Goal: Information Seeking & Learning: Learn about a topic

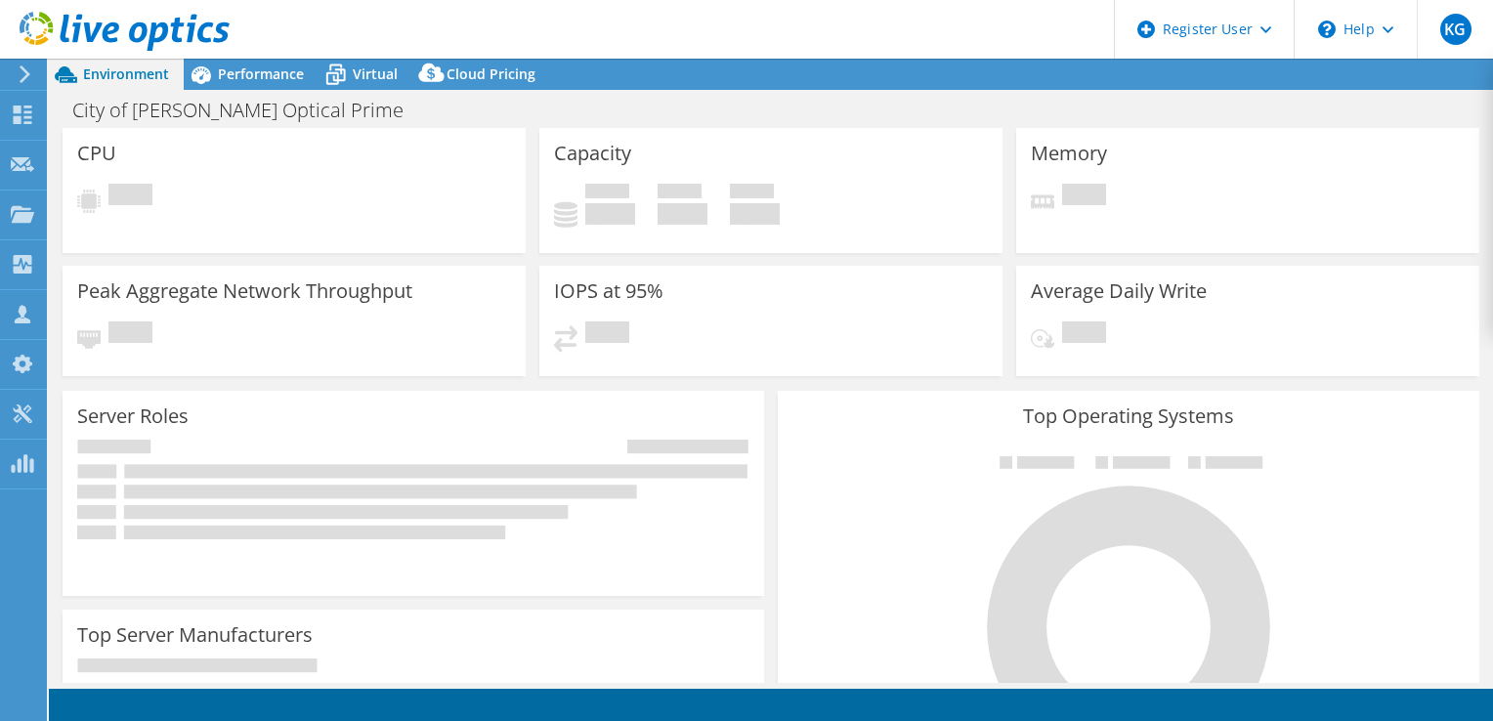
select select "USD"
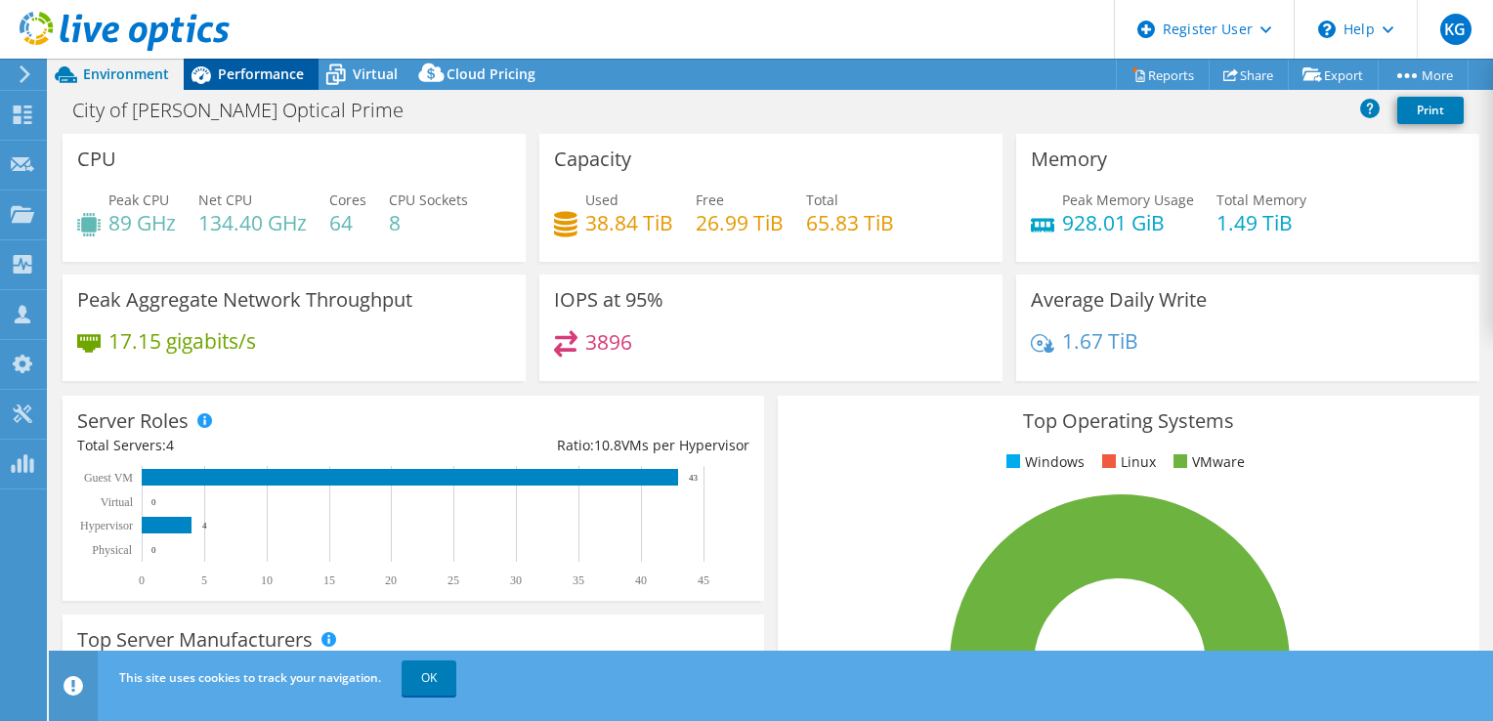
click at [272, 69] on span "Performance" at bounding box center [261, 73] width 86 height 19
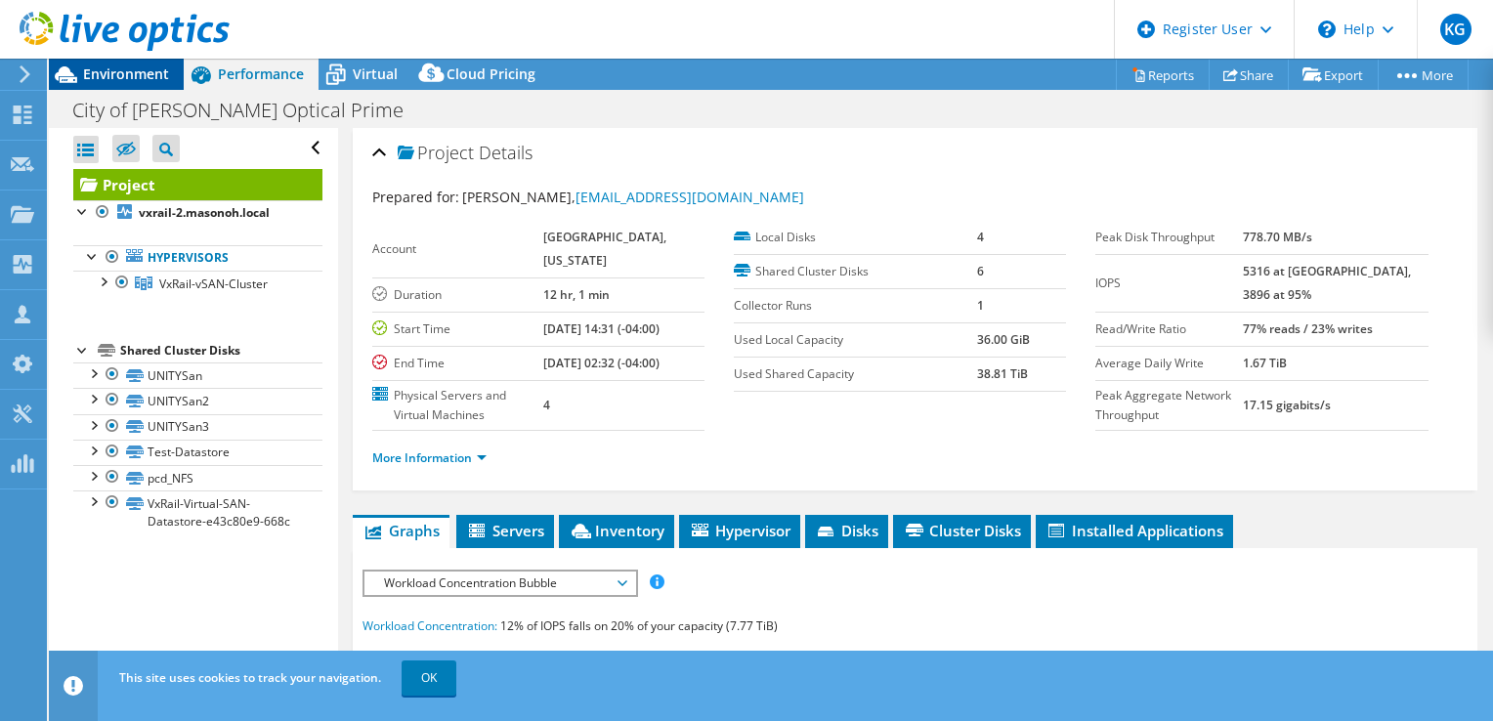
click at [124, 80] on span "Environment" at bounding box center [126, 73] width 86 height 19
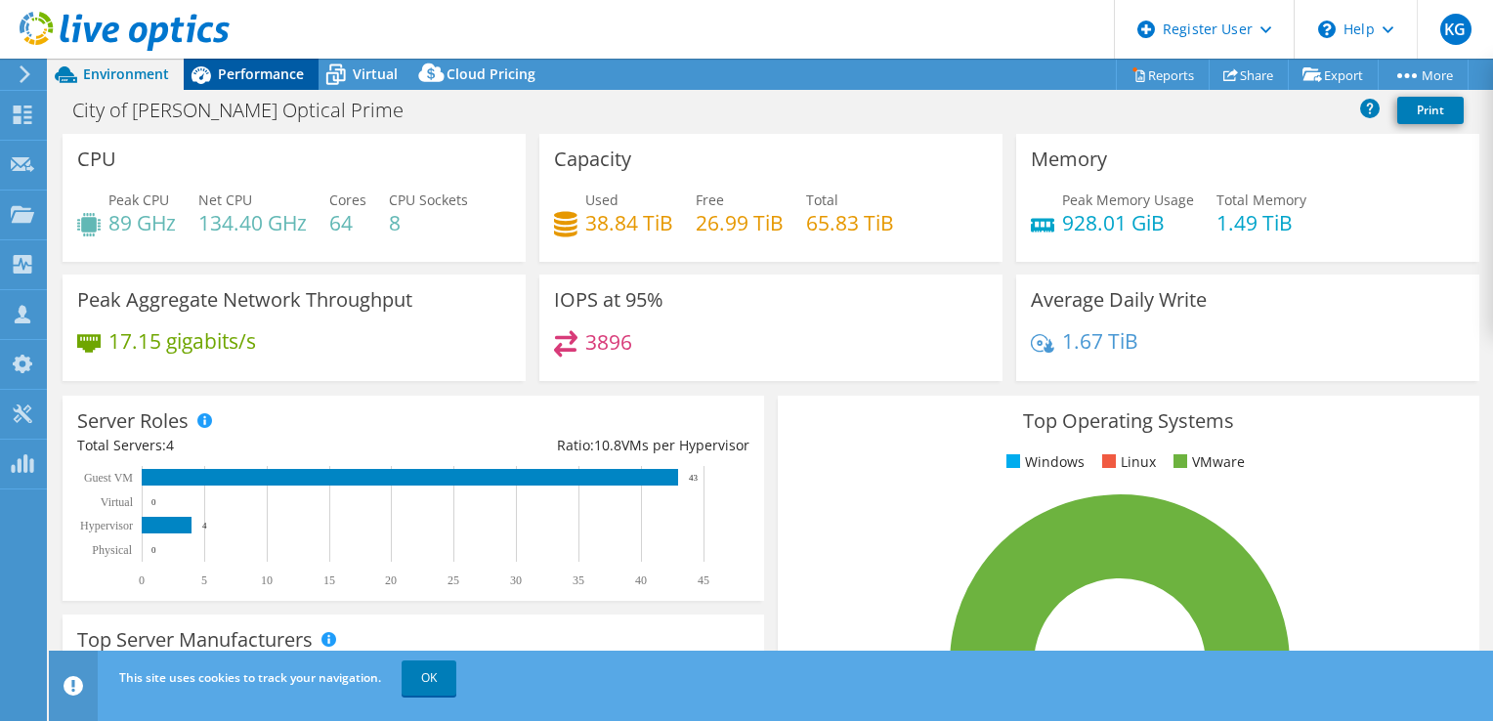
click at [263, 76] on span "Performance" at bounding box center [261, 73] width 86 height 19
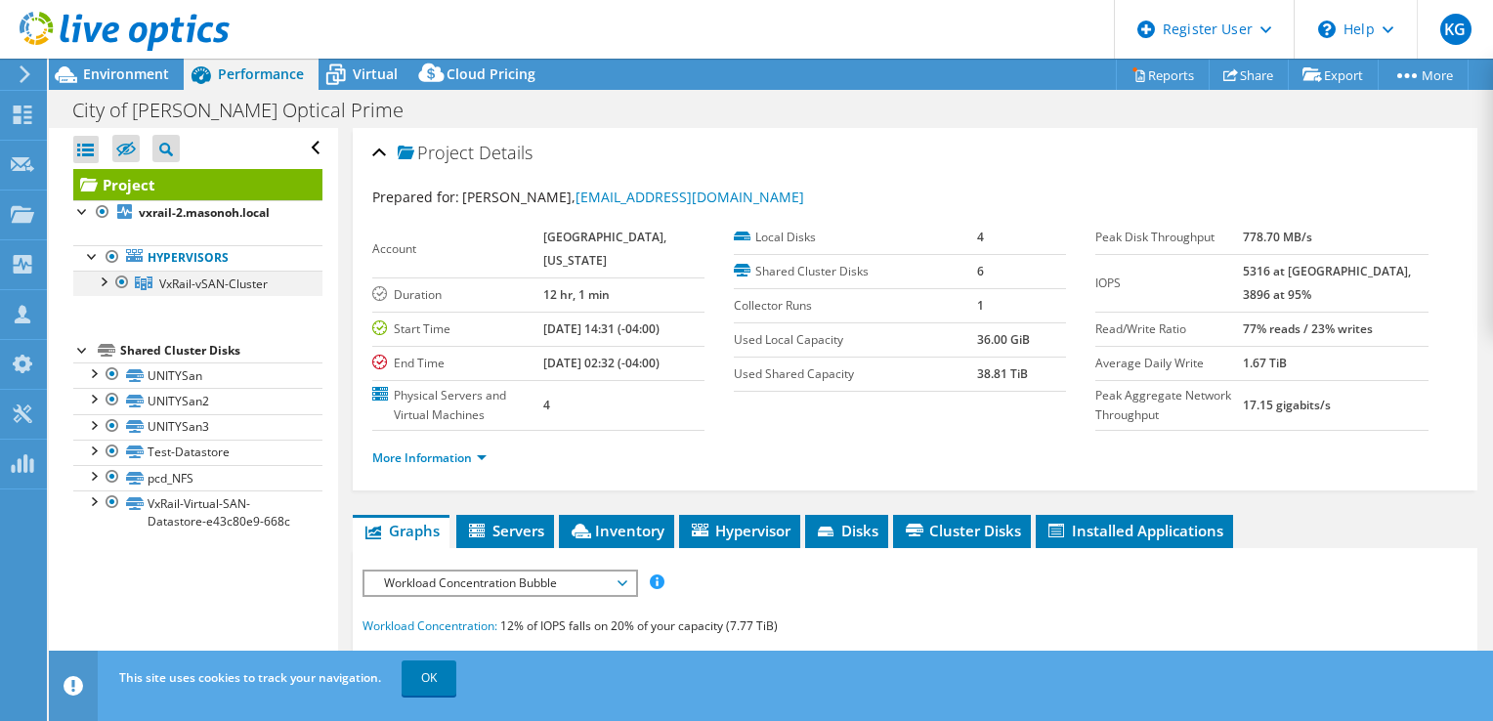
click at [105, 280] on div at bounding box center [103, 281] width 20 height 20
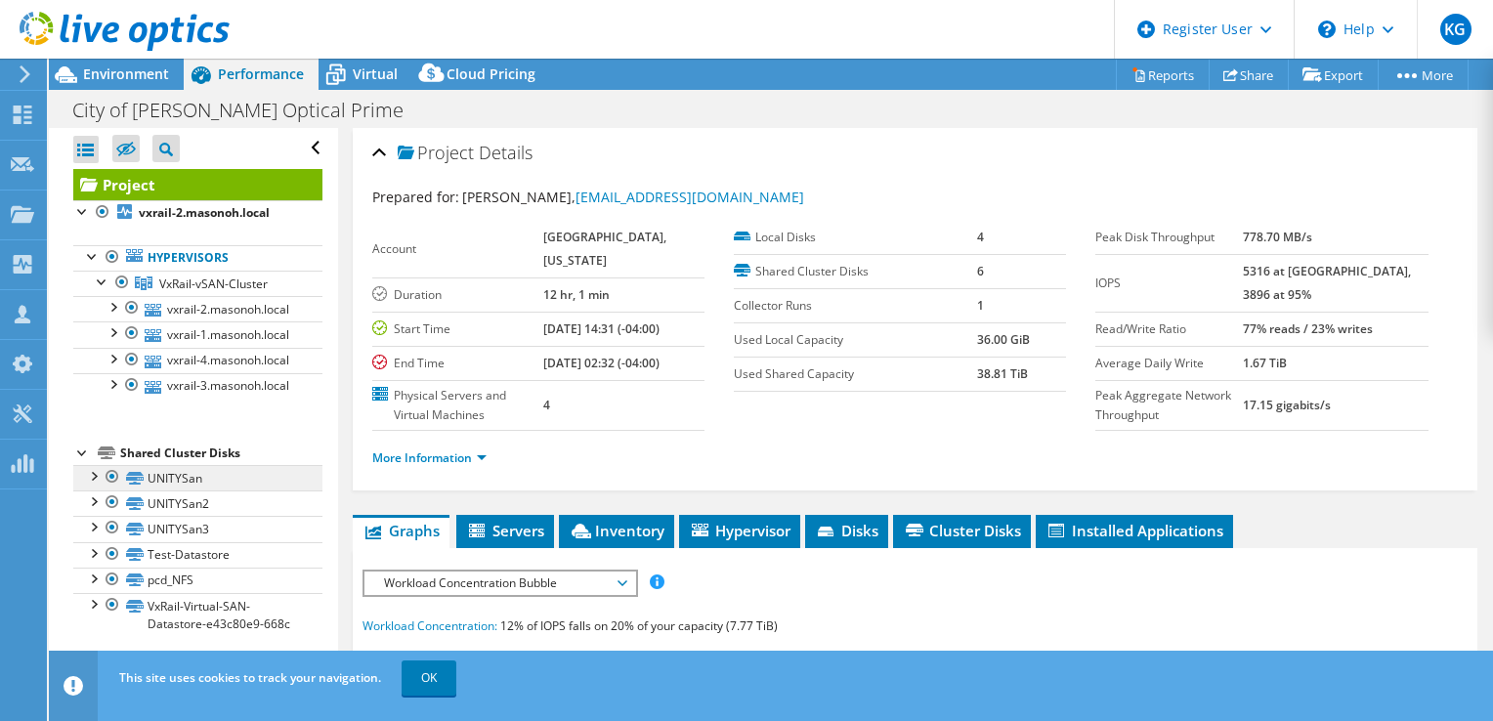
scroll to position [62, 0]
click at [436, 466] on link "More Information" at bounding box center [429, 457] width 114 height 17
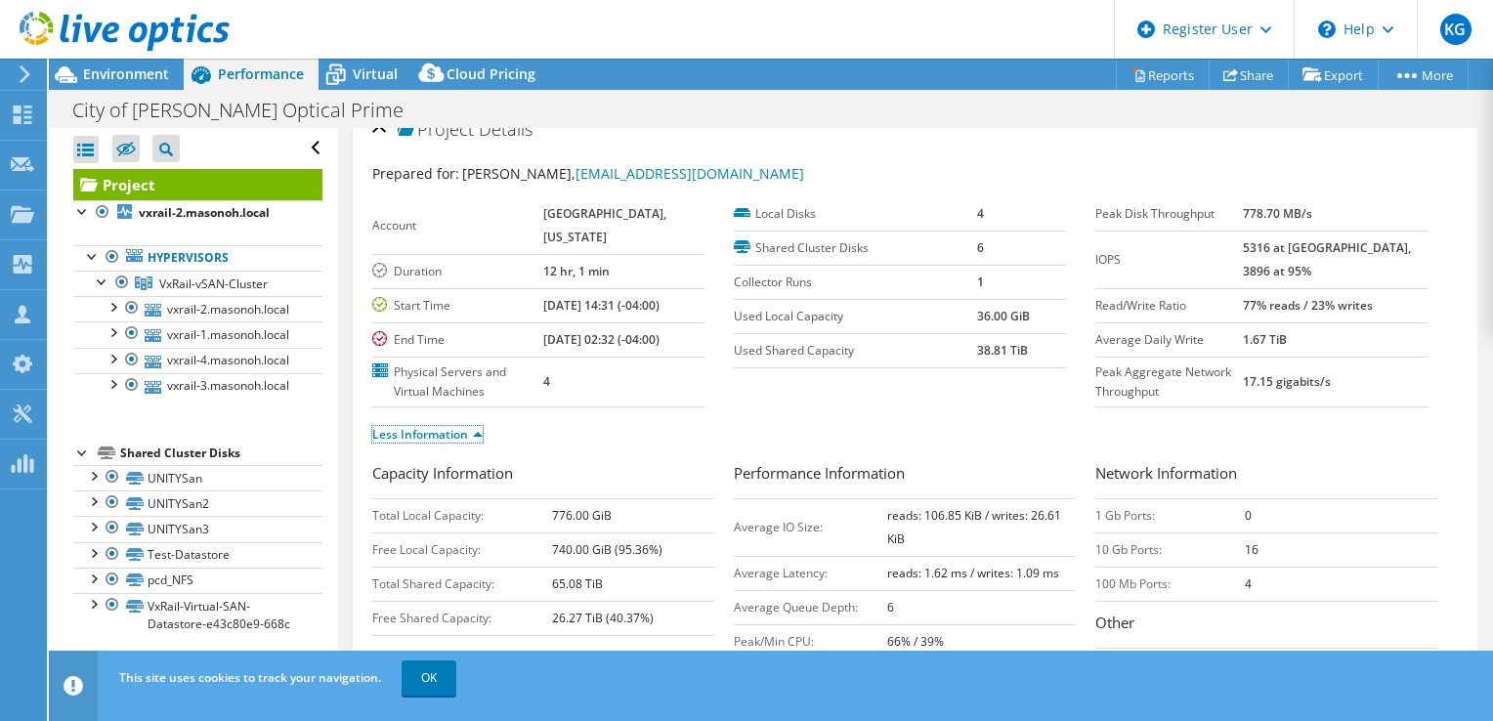
scroll to position [0, 0]
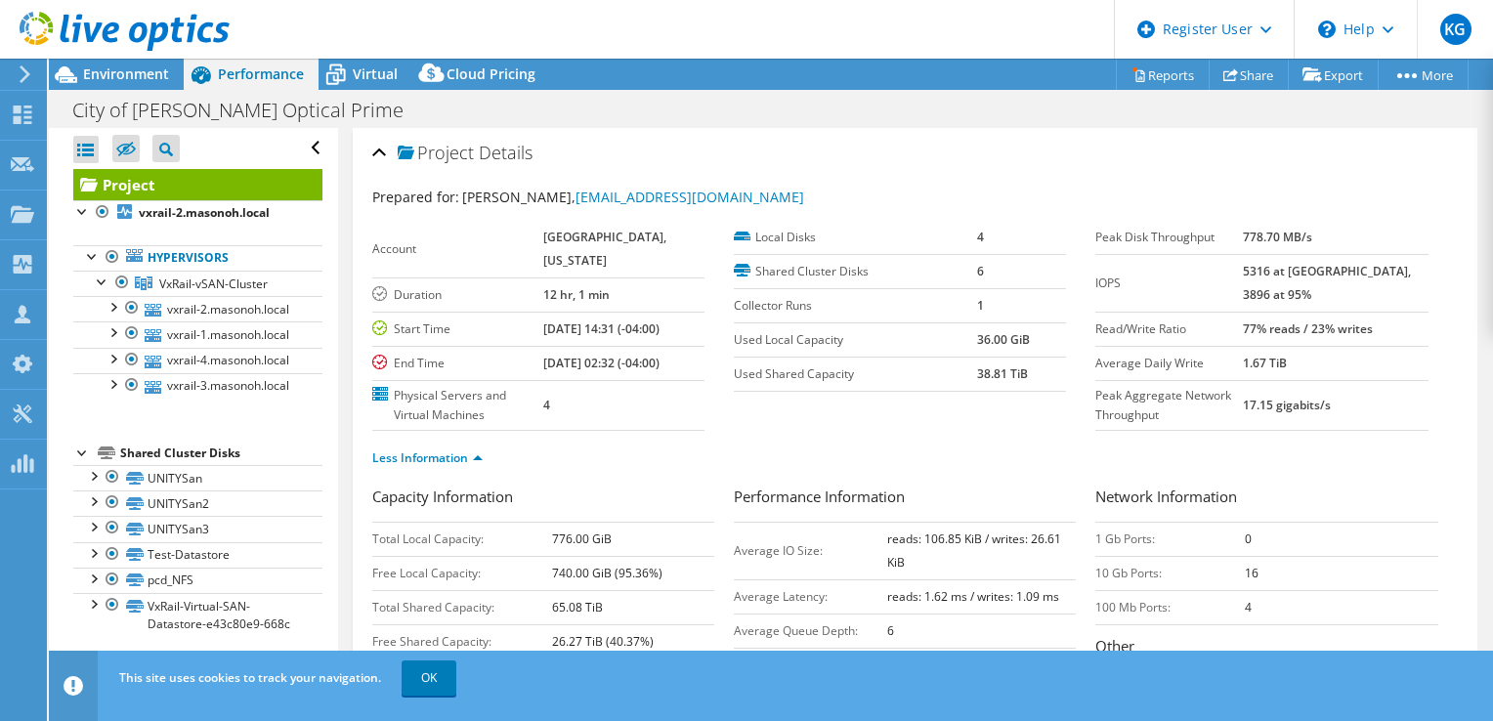
click at [136, 53] on link at bounding box center [125, 47] width 210 height 17
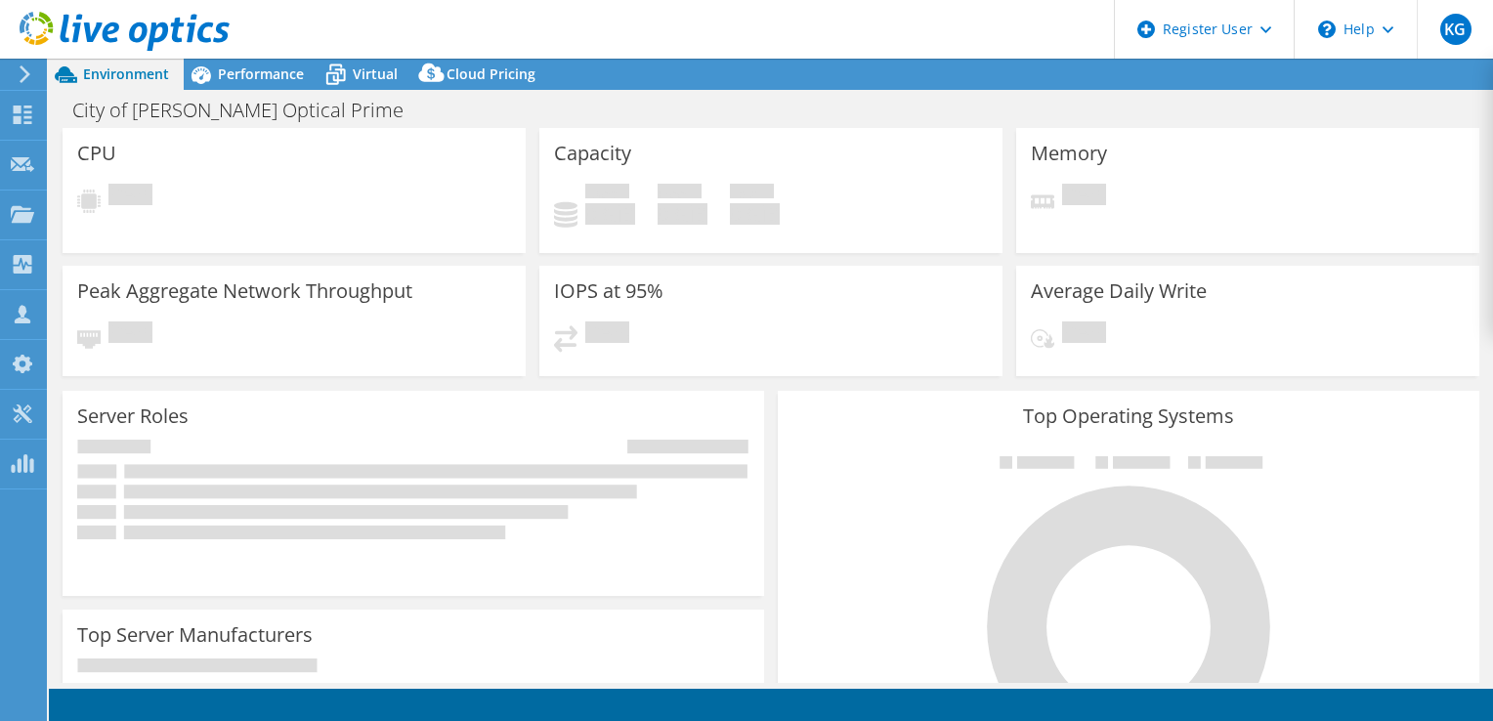
select select "USD"
